Goal: Task Accomplishment & Management: Use online tool/utility

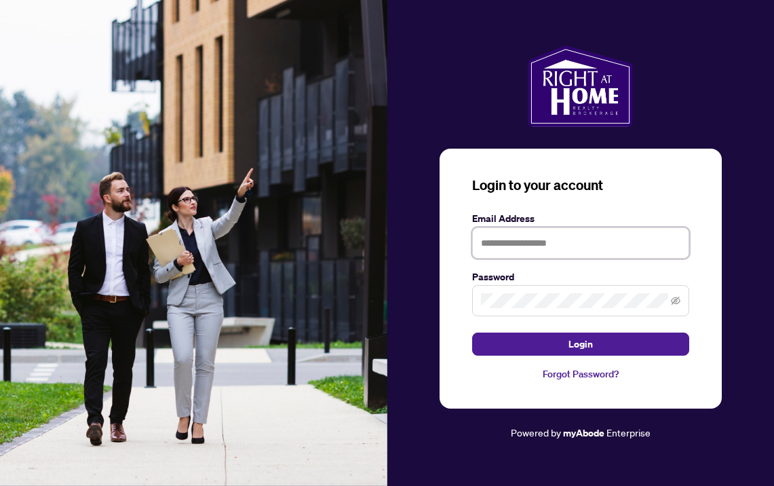
drag, startPoint x: 617, startPoint y: 231, endPoint x: 605, endPoint y: 233, distance: 11.6
click at [617, 231] on input "text" at bounding box center [580, 242] width 217 height 31
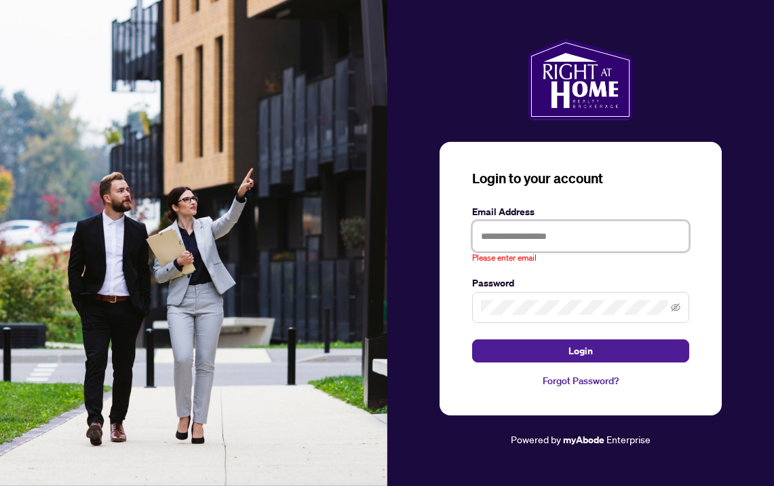
type input "**********"
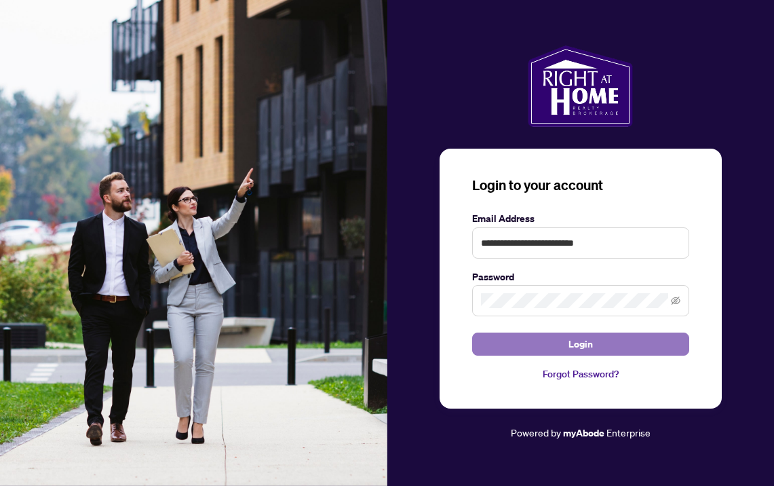
click at [530, 334] on button "Login" at bounding box center [580, 343] width 217 height 23
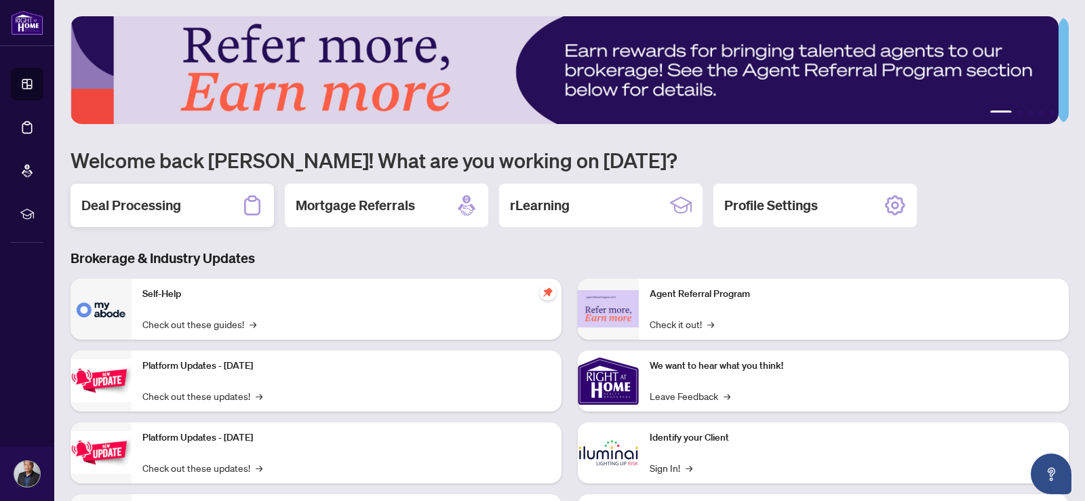
click at [186, 202] on div "Deal Processing" at bounding box center [172, 205] width 203 height 43
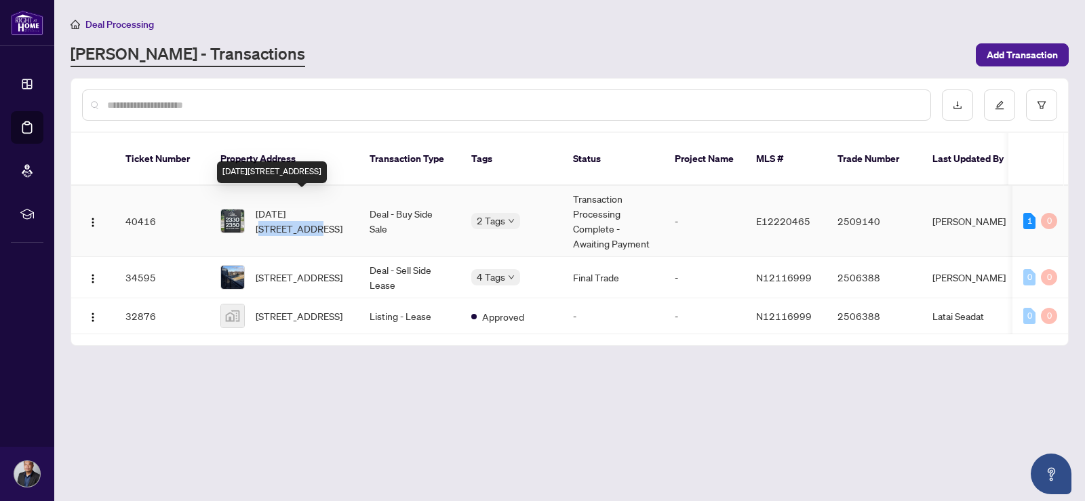
drag, startPoint x: 293, startPoint y: 206, endPoint x: 290, endPoint y: 220, distance: 14.6
click at [290, 219] on span "[DATE][STREET_ADDRESS]" at bounding box center [302, 221] width 92 height 30
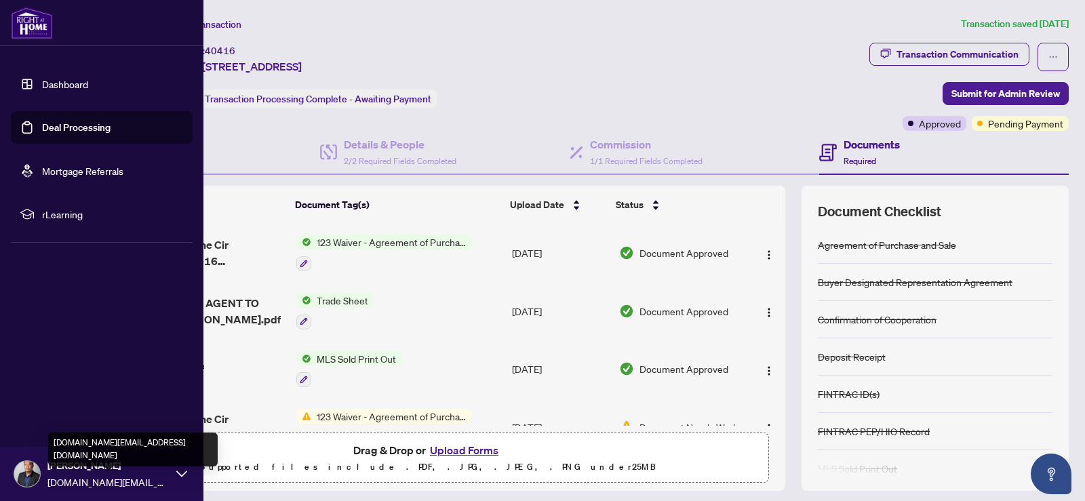
click at [97, 475] on span "[DOMAIN_NAME][EMAIL_ADDRESS][DOMAIN_NAME]" at bounding box center [108, 482] width 122 height 15
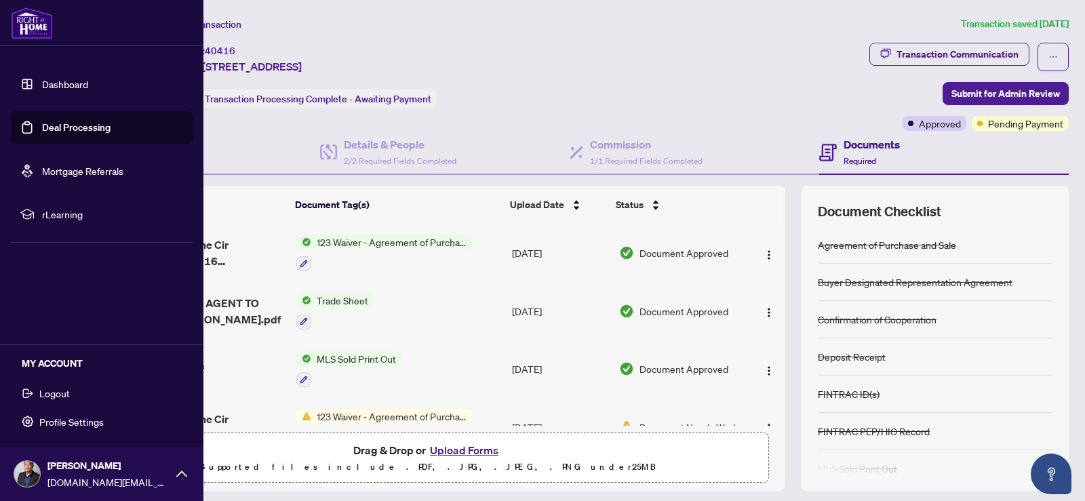
click at [51, 399] on span "Logout" at bounding box center [54, 394] width 31 height 22
